Goal: Information Seeking & Learning: Learn about a topic

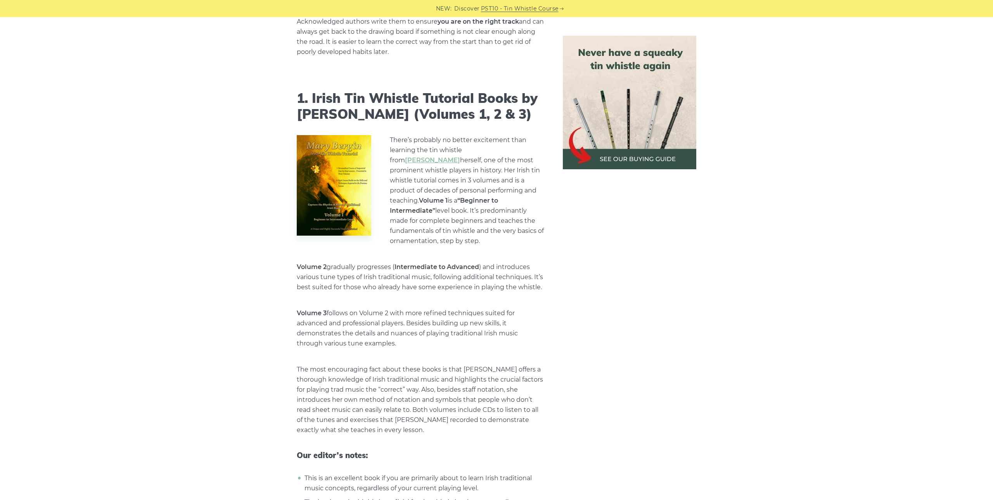
scroll to position [657, 0]
click at [460, 156] on link "[PERSON_NAME]" at bounding box center [432, 159] width 55 height 7
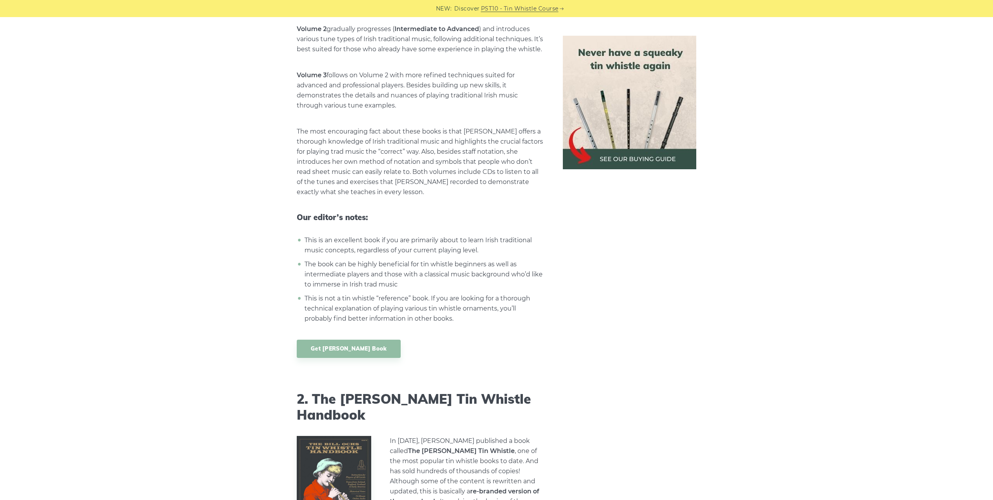
scroll to position [895, 0]
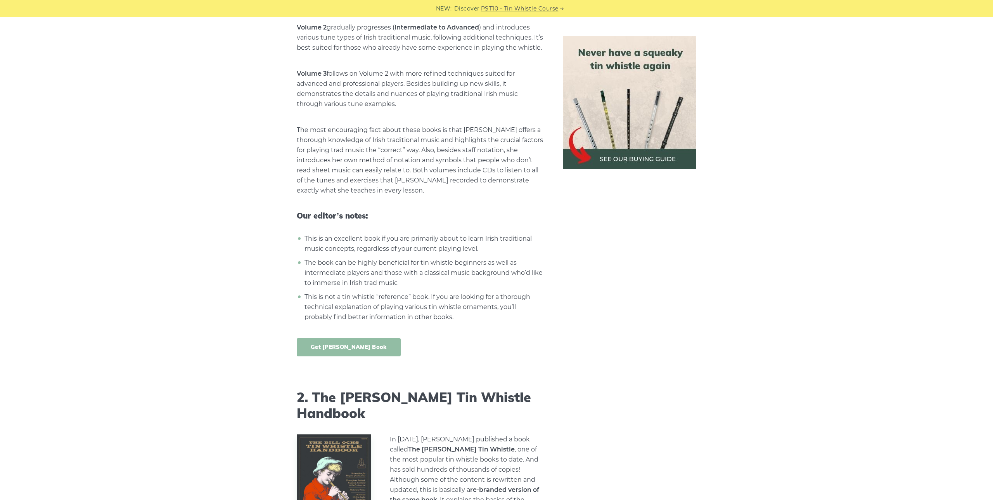
click at [367, 338] on link "Get [PERSON_NAME] Book" at bounding box center [349, 347] width 104 height 18
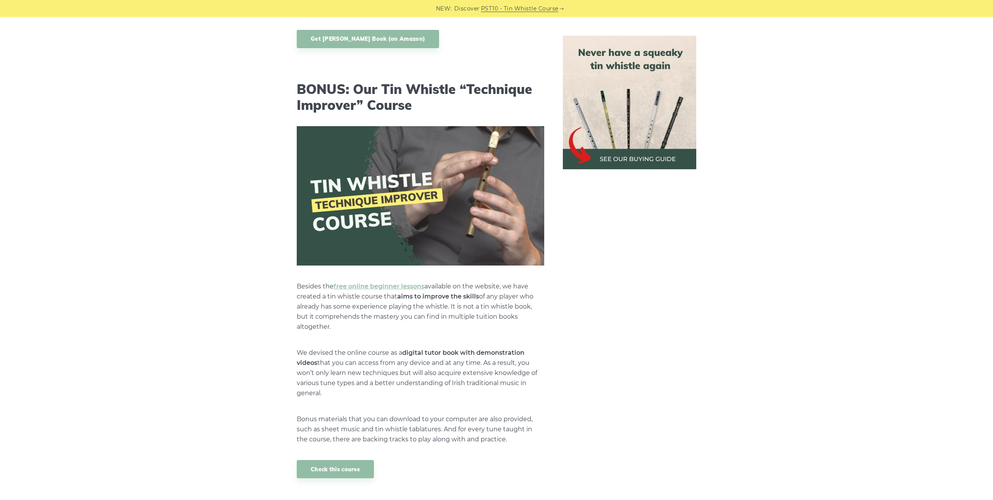
scroll to position [2826, 0]
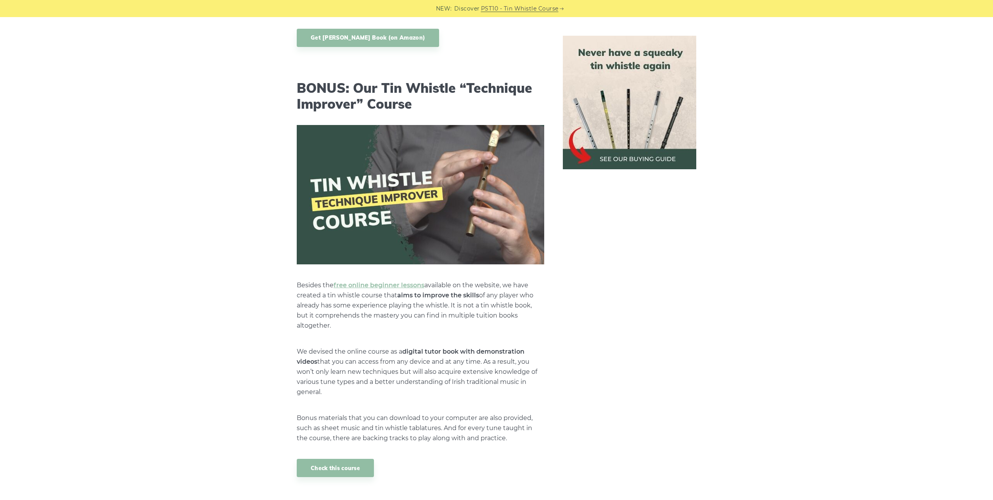
click at [342, 458] on link "Check this course" at bounding box center [335, 467] width 77 height 18
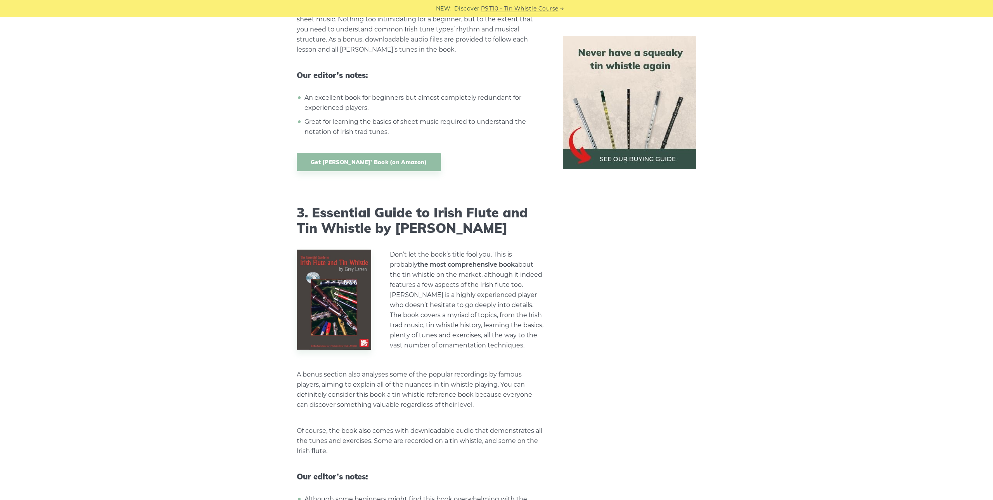
scroll to position [1434, 0]
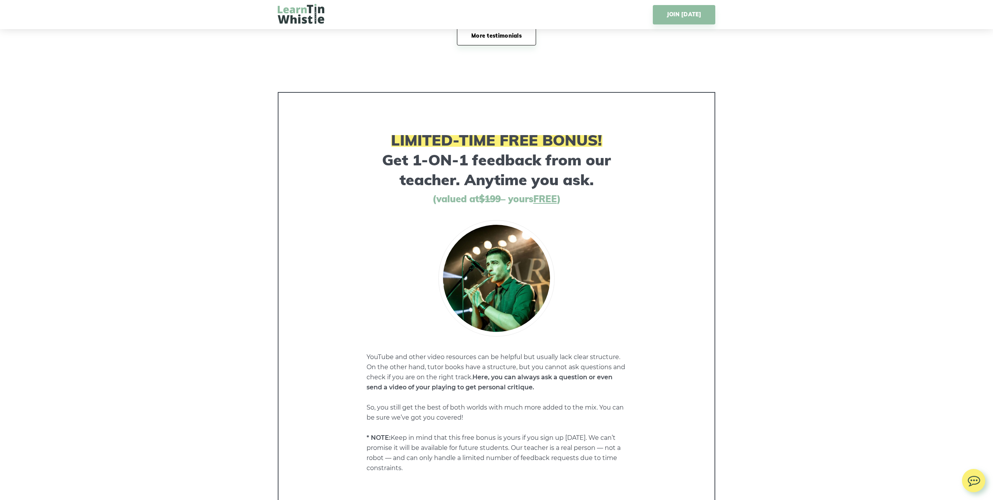
scroll to position [5436, 0]
